Goal: Task Accomplishment & Management: Use online tool/utility

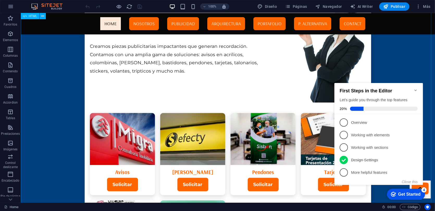
scroll to position [11, 0]
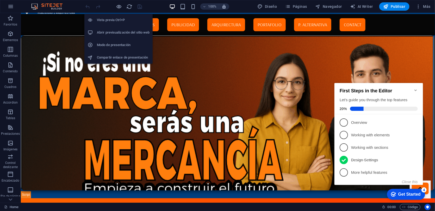
click at [122, 30] on h6 "Abrir previsualización del sitio web" at bounding box center [123, 32] width 53 height 6
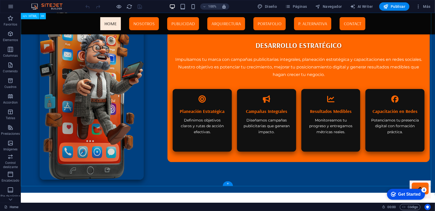
scroll to position [1175, 0]
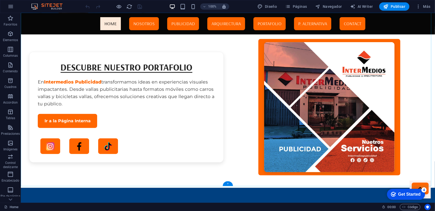
click at [228, 185] on div "+" at bounding box center [228, 183] width 10 height 5
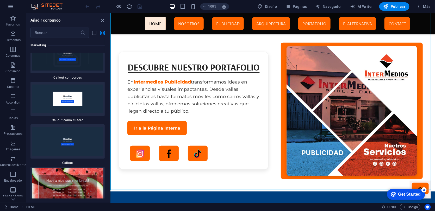
scroll to position [8688, 0]
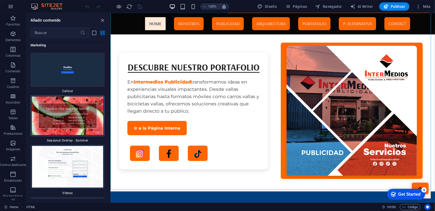
click at [71, 98] on img at bounding box center [68, 116] width 72 height 39
click at [110, 98] on div "Arrastra aquí para reemplazar el contenido existente. Si quieres crear un eleme…" at bounding box center [272, 108] width 324 height 190
drag, startPoint x: 102, startPoint y: 192, endPoint x: 72, endPoint y: 98, distance: 98.3
click at [110, 98] on div "Arrastra aquí para reemplazar el contenido existente. Si quieres crear un eleme…" at bounding box center [272, 108] width 324 height 190
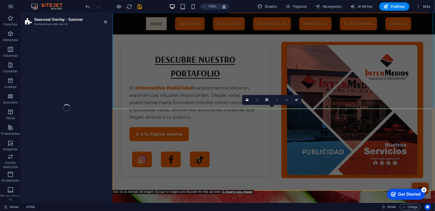
drag, startPoint x: 184, startPoint y: 111, endPoint x: 232, endPoint y: 197, distance: 98.9
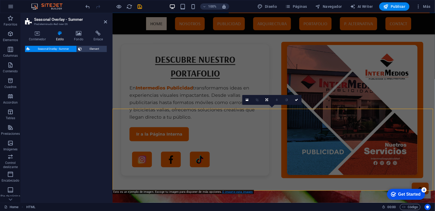
select select "px"
select select "rem"
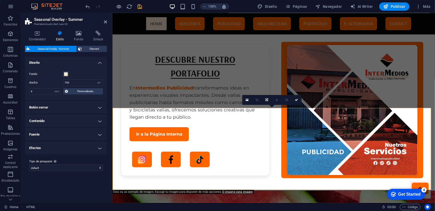
scroll to position [1251, 0]
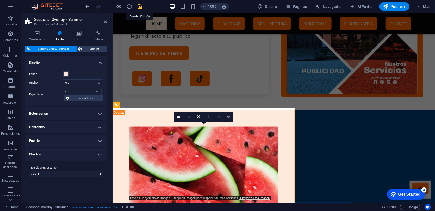
click at [141, 8] on icon "save" at bounding box center [140, 7] width 6 height 6
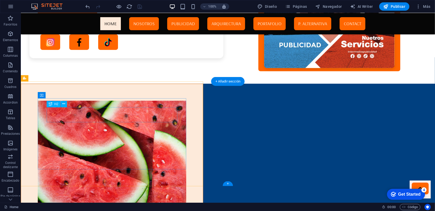
scroll to position [1280, 0]
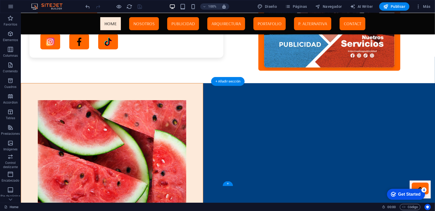
click at [186, 100] on figure at bounding box center [111, 152] width 148 height 105
select select "px"
select select "rem"
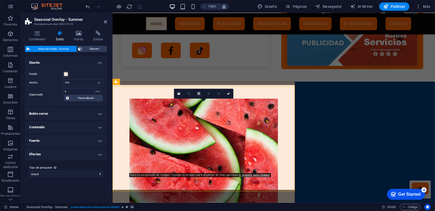
scroll to position [1275, 0]
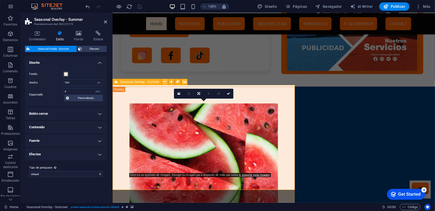
click at [165, 82] on icon at bounding box center [164, 81] width 3 height 5
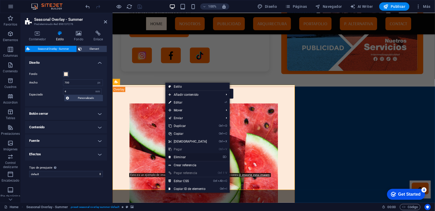
click at [179, 156] on link "⌦ Eliminar" at bounding box center [187, 157] width 45 height 8
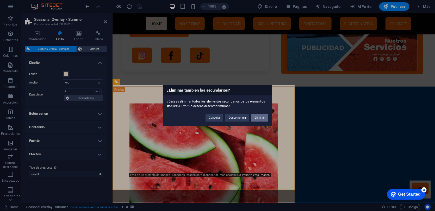
click at [266, 119] on button "Eliminar" at bounding box center [259, 118] width 17 height 8
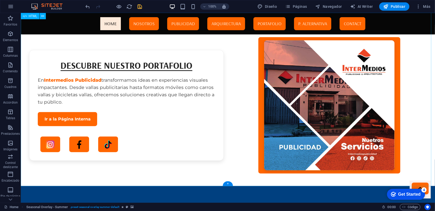
scroll to position [1175, 0]
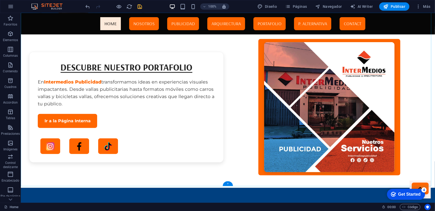
click at [226, 184] on div "+" at bounding box center [228, 183] width 10 height 5
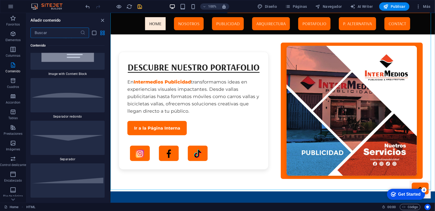
scroll to position [2189, 0]
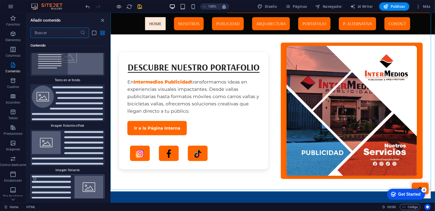
click at [71, 190] on img at bounding box center [68, 193] width 72 height 34
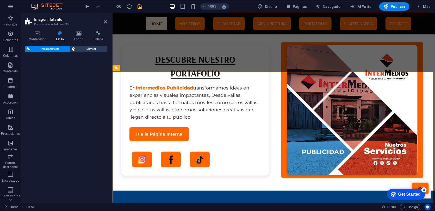
select select "%"
select select "rem"
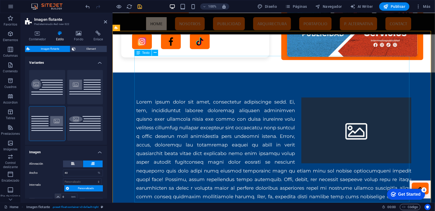
scroll to position [1366, 0]
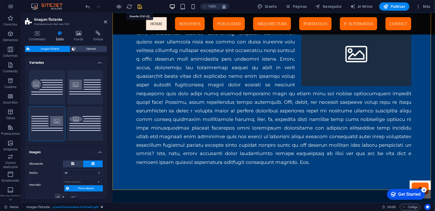
click at [141, 9] on icon "save" at bounding box center [140, 7] width 6 height 6
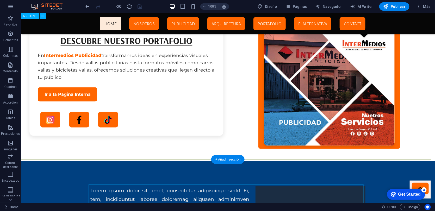
scroll to position [1371, 0]
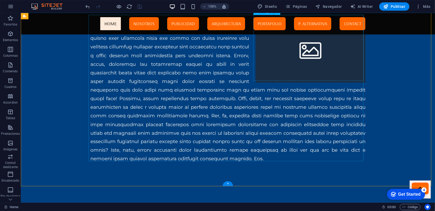
click at [301, 57] on figure at bounding box center [310, 49] width 110 height 66
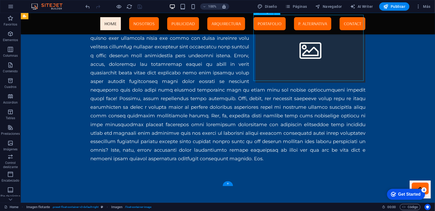
click at [301, 57] on figure at bounding box center [310, 49] width 110 height 66
click at [255, 57] on figure at bounding box center [310, 49] width 110 height 66
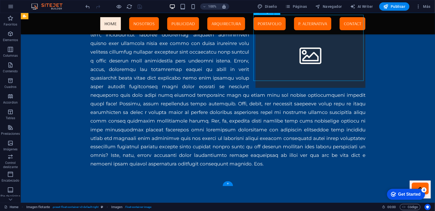
select select "%"
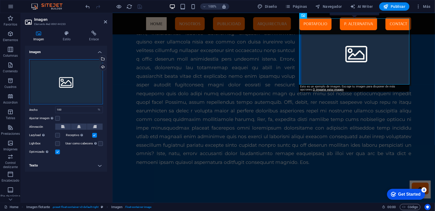
click at [78, 78] on div "Arrastra archivos aquí, haz clic para escoger archivos o selecciona archivos de…" at bounding box center [66, 81] width 74 height 45
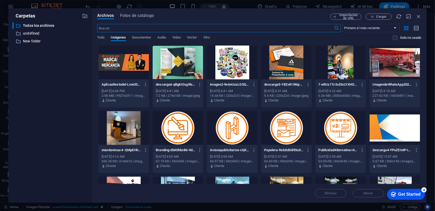
scroll to position [2979, 0]
click at [180, 40] on span "Video" at bounding box center [176, 37] width 8 height 7
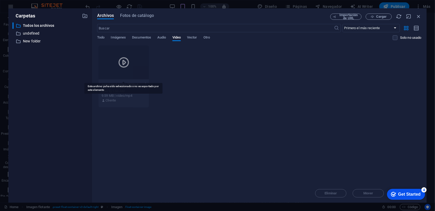
click at [123, 67] on icon at bounding box center [123, 62] width 12 height 12
click at [123, 66] on icon at bounding box center [123, 62] width 12 height 12
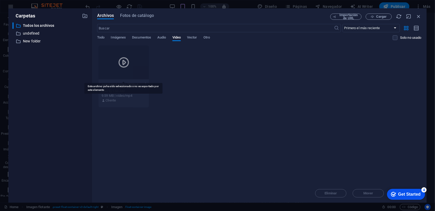
click at [127, 68] on icon at bounding box center [123, 62] width 12 height 12
click at [418, 17] on icon "button" at bounding box center [419, 17] width 6 height 6
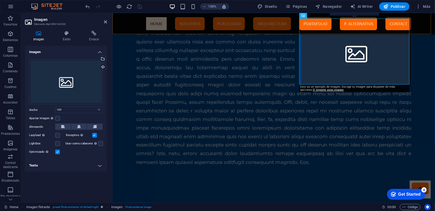
scroll to position [1366, 0]
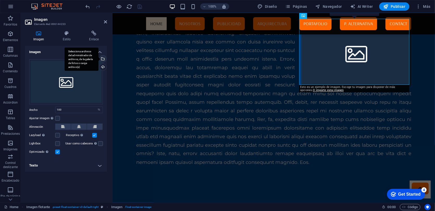
click at [98, 60] on div "Selecciona archivos del administrador de archivos, de la galería de fotos o car…" at bounding box center [82, 59] width 34 height 23
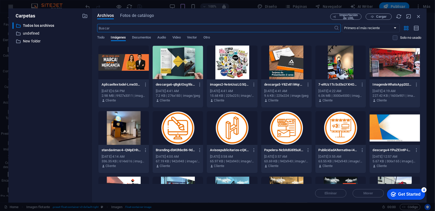
scroll to position [2979, 0]
click at [175, 38] on span "Video" at bounding box center [176, 37] width 8 height 7
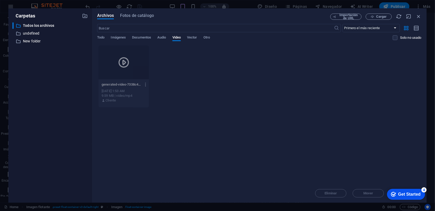
click at [146, 84] on icon "button" at bounding box center [145, 84] width 5 height 5
click at [124, 63] on div at bounding box center [217, 105] width 435 height 211
click at [124, 63] on div "Vista previa Obtener enlace Cambiar nombre Duplicar Descargar Mover a carpeta E…" at bounding box center [217, 107] width 435 height 208
click at [211, 70] on div "generated-video-7338c4ea-9a27-4d40-ad74-26ad27f16841-Zv-37LYNvUD_iN4cageTRQ.mp4…" at bounding box center [259, 76] width 324 height 62
click at [419, 18] on icon "button" at bounding box center [419, 17] width 6 height 6
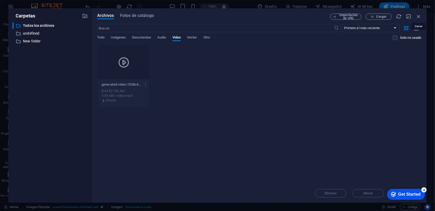
drag, startPoint x: 531, startPoint y: 30, endPoint x: 185, endPoint y: 123, distance: 357.7
click at [307, 17] on div "Menu Home Nosotros Publicidad Arquirectura Portafolio P. Alternativa Contact" at bounding box center [209, 27] width 195 height 28
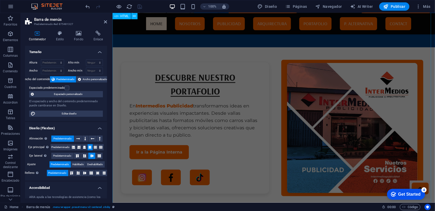
scroll to position [1366, 0]
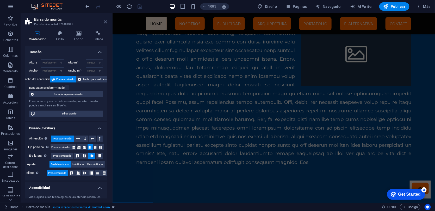
click at [106, 23] on icon at bounding box center [105, 22] width 3 height 4
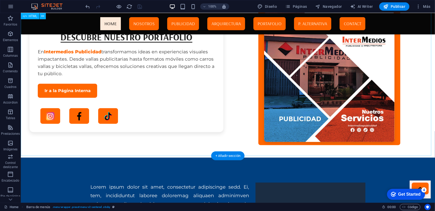
scroll to position [1371, 0]
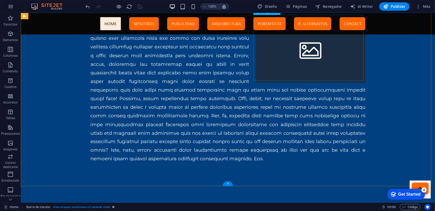
click at [295, 62] on figure at bounding box center [310, 49] width 110 height 66
click at [8, 41] on p "Elementos" at bounding box center [10, 40] width 15 height 4
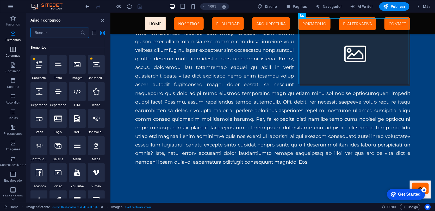
scroll to position [98, 0]
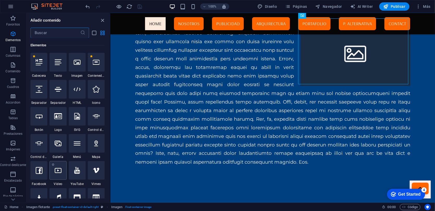
click at [61, 176] on div at bounding box center [57, 170] width 17 height 19
click at [110, 176] on div "HTML HTML Barra de menús Menú Logo Seasonal Overlay - Summer H2 Contenedor Text…" at bounding box center [272, 108] width 324 height 190
select select "%"
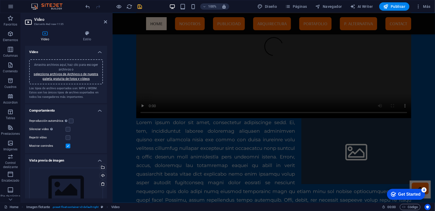
scroll to position [1417, 0]
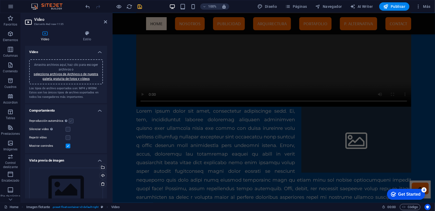
click at [70, 122] on label at bounding box center [71, 121] width 5 height 5
click at [0, 0] on input "Reproducción automática La reproducción automática solo está disponible si sile…" at bounding box center [0, 0] width 0 height 0
click at [69, 121] on label at bounding box center [71, 121] width 5 height 5
click at [0, 0] on input "Reproducción automática La reproducción automática solo está disponible si sile…" at bounding box center [0, 0] width 0 height 0
click at [66, 183] on div "Arrastra archivos aquí, haz clic para escoger archivos o selecciona archivos de…" at bounding box center [66, 189] width 74 height 43
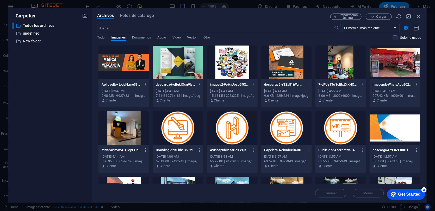
scroll to position [3016, 0]
click at [179, 37] on span "Video" at bounding box center [176, 37] width 8 height 7
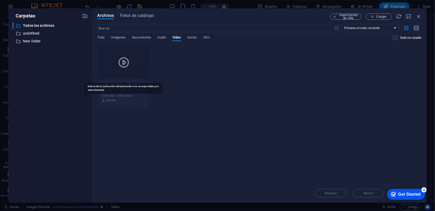
click at [127, 66] on icon at bounding box center [123, 62] width 12 height 12
click at [127, 65] on icon at bounding box center [123, 62] width 12 height 12
click at [125, 87] on div "generated-video-7338c4ea-9a27-4d40-ad74-26ad27f16841-Zv-37LYNvUD_iN4cageTRQ.mp4…" at bounding box center [124, 84] width 44 height 8
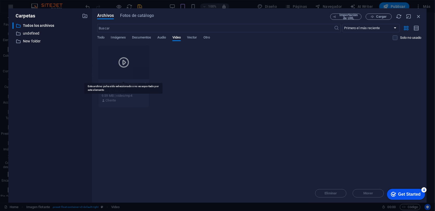
click at [127, 69] on div at bounding box center [123, 63] width 51 height 34
click at [419, 17] on icon "button" at bounding box center [419, 17] width 6 height 6
click at [307, 17] on div "Menu Home Nosotros Publicidad Arquirectura Portafolio P. Alternativa Contact" at bounding box center [209, 27] width 195 height 28
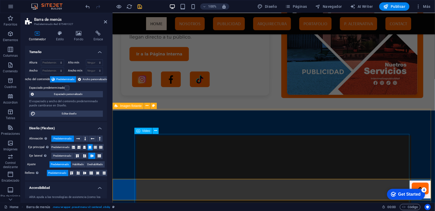
scroll to position [1417, 0]
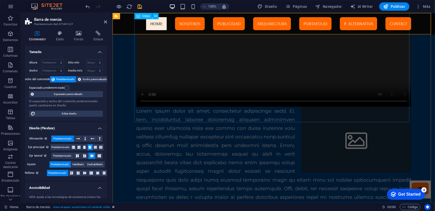
click at [229, 94] on figure at bounding box center [273, 37] width 275 height 137
select select "%"
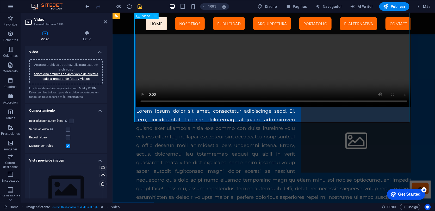
click at [140, 107] on figure at bounding box center [273, 37] width 275 height 137
click at [107, 23] on icon at bounding box center [105, 22] width 3 height 4
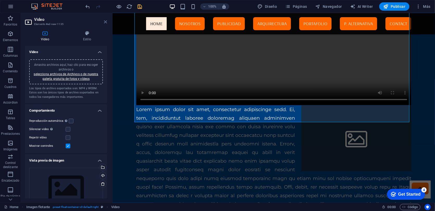
click at [198, 23] on nav "Home Nosotros Publicidad Arquirectura Portafolio P. Alternativa Contact" at bounding box center [273, 23] width 275 height 13
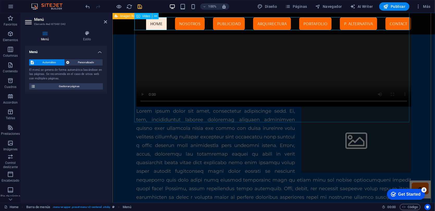
click at [141, 107] on figure at bounding box center [273, 37] width 275 height 137
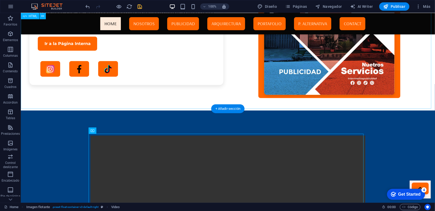
scroll to position [1418, 0]
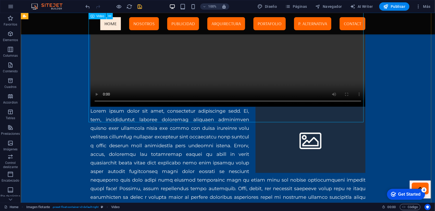
click at [186, 93] on figure at bounding box center [227, 37] width 275 height 137
select select "%"
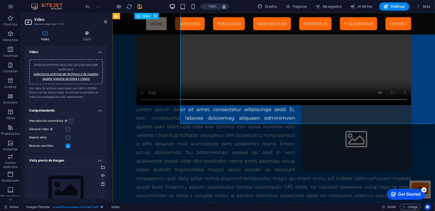
scroll to position [1417, 0]
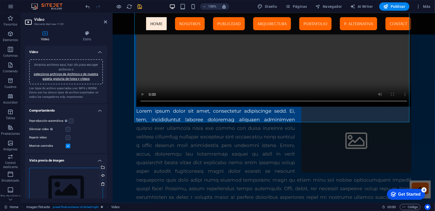
click at [62, 185] on div "Arrastra archivos aquí, haz clic para escoger archivos o selecciona archivos de…" at bounding box center [66, 189] width 74 height 43
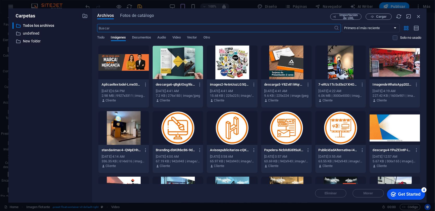
scroll to position [3003, 0]
click at [180, 38] on span "Video" at bounding box center [176, 37] width 8 height 7
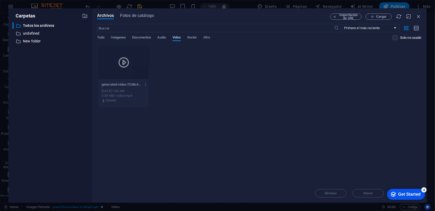
click at [180, 38] on span "Video" at bounding box center [176, 37] width 8 height 7
click at [116, 73] on div at bounding box center [123, 63] width 51 height 34
click at [124, 60] on icon at bounding box center [123, 62] width 12 height 12
click at [418, 18] on icon "button" at bounding box center [419, 17] width 6 height 6
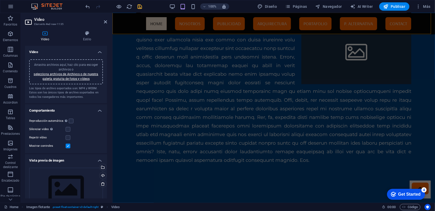
scroll to position [1521, 0]
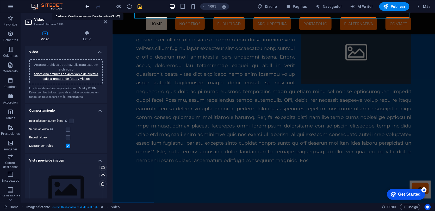
click at [89, 7] on icon "undo" at bounding box center [88, 7] width 6 height 6
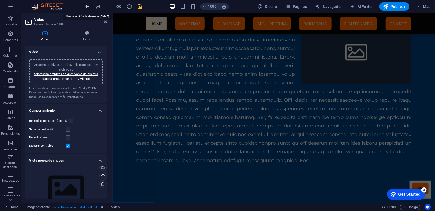
click at [89, 7] on icon "undo" at bounding box center [88, 7] width 6 height 6
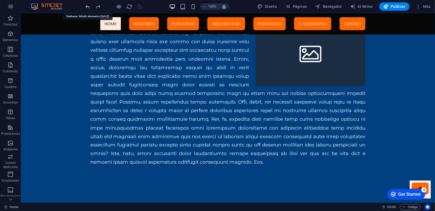
click at [89, 7] on icon "undo" at bounding box center [88, 7] width 6 height 6
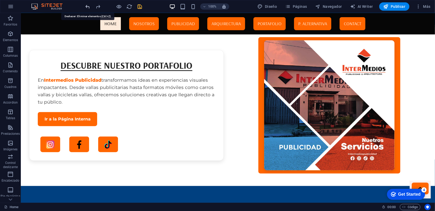
scroll to position [1175, 0]
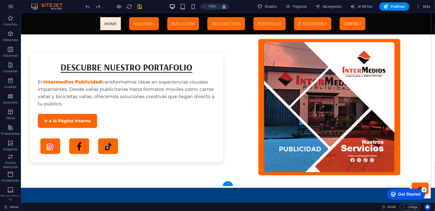
click at [226, 184] on div "+" at bounding box center [228, 183] width 10 height 5
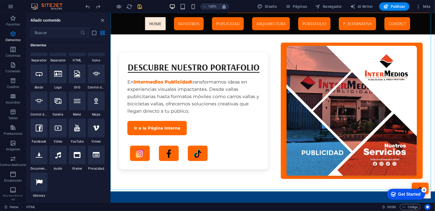
scroll to position [0, 0]
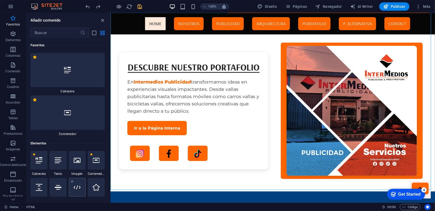
click at [79, 191] on div at bounding box center [77, 187] width 17 height 19
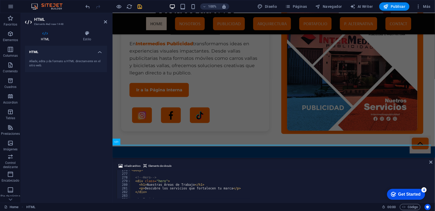
scroll to position [977, 0]
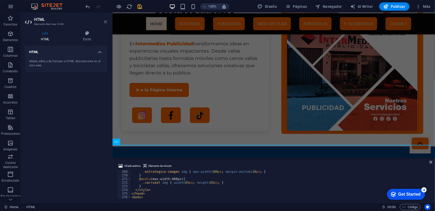
click at [106, 23] on icon at bounding box center [105, 22] width 3 height 4
click at [198, 22] on nav "Home Nosotros Publicidad Arquirectura Portafolio P. Alternativa Contact" at bounding box center [273, 23] width 275 height 13
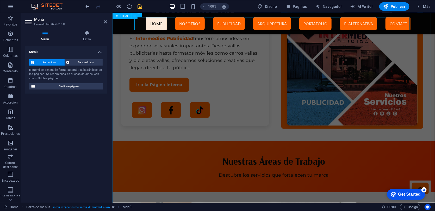
scroll to position [1368, 0]
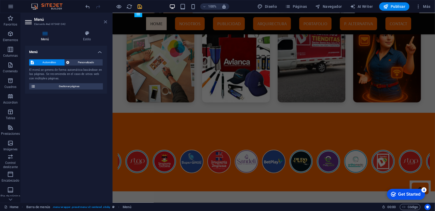
click at [105, 22] on icon at bounding box center [105, 22] width 3 height 4
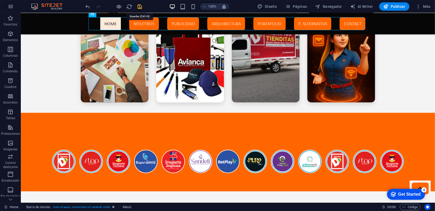
click at [140, 7] on icon "save" at bounding box center [140, 7] width 6 height 6
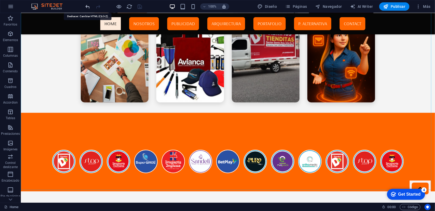
click at [90, 8] on icon "undo" at bounding box center [88, 7] width 6 height 6
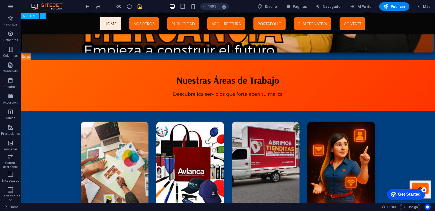
scroll to position [11, 0]
